Goal: Task Accomplishment & Management: Manage account settings

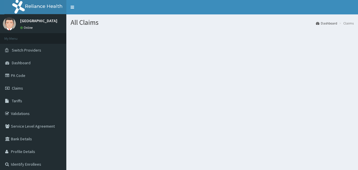
click at [344, 23] on li "Claims" at bounding box center [346, 23] width 16 height 5
click at [342, 24] on li "Claims" at bounding box center [346, 23] width 16 height 5
click at [25, 88] on link "Claims" at bounding box center [33, 88] width 66 height 13
click at [22, 88] on span "Claims" at bounding box center [17, 88] width 11 height 5
click at [208, 126] on div "All Claims Dashboard Claims" at bounding box center [212, 99] width 292 height 170
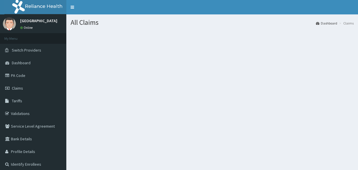
click at [327, 22] on link "Dashboard" at bounding box center [326, 23] width 21 height 5
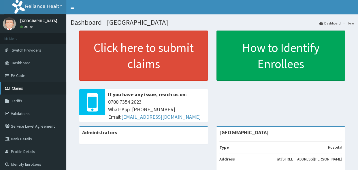
click at [17, 87] on span "Claims" at bounding box center [17, 88] width 11 height 5
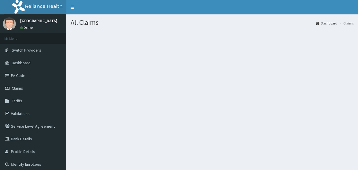
click at [319, 23] on link "Dashboard" at bounding box center [326, 23] width 21 height 5
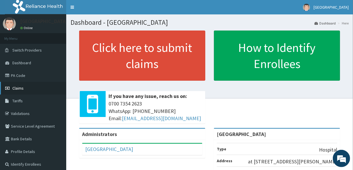
click at [27, 86] on link "Claims" at bounding box center [33, 88] width 66 height 13
